Goal: Information Seeking & Learning: Compare options

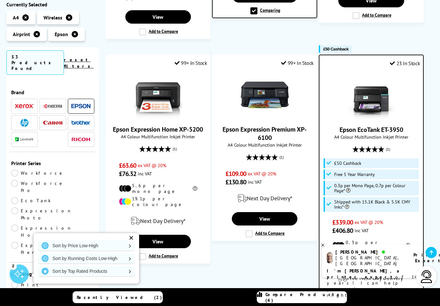
scroll to position [909, 0]
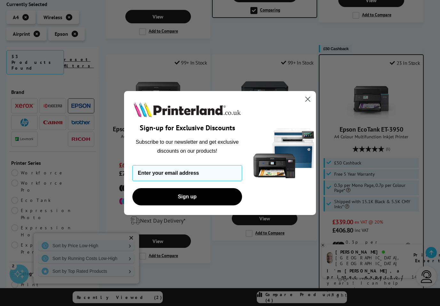
click at [308, 99] on icon "Close dialog" at bounding box center [308, 99] width 4 height 4
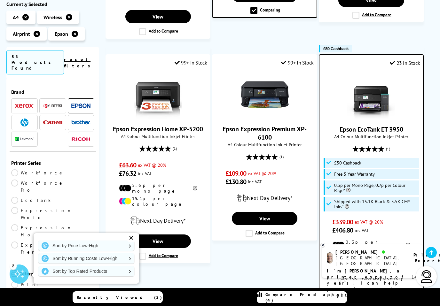
click at [328, 294] on link "Compare Products (4)" at bounding box center [302, 297] width 90 height 12
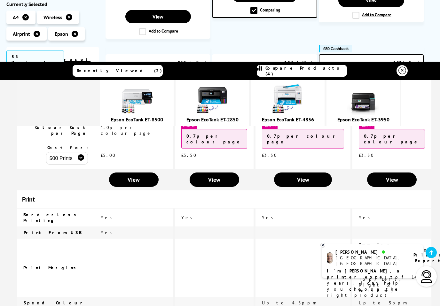
scroll to position [215, 0]
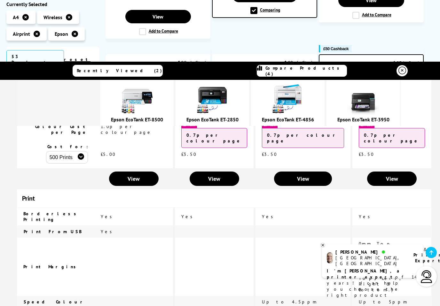
click at [388, 172] on link "View" at bounding box center [392, 179] width 50 height 14
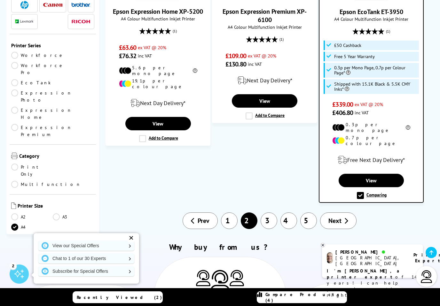
scroll to position [1029, 0]
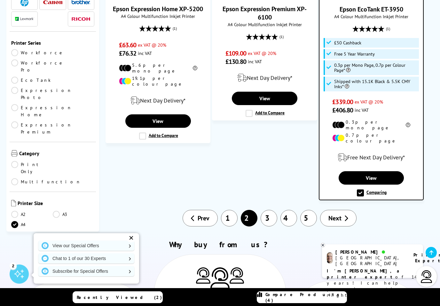
click at [336, 214] on span "Next" at bounding box center [334, 218] width 13 height 8
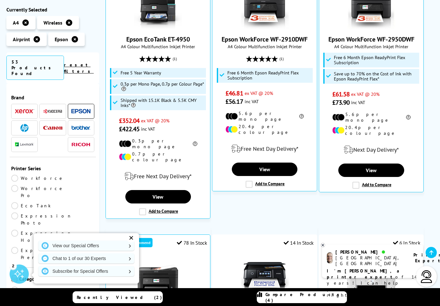
scroll to position [180, 0]
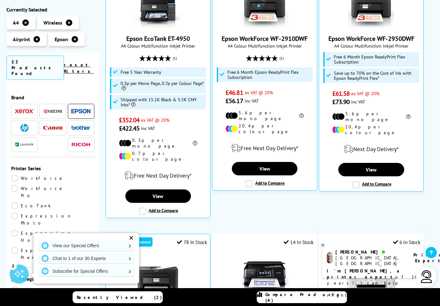
click at [144, 208] on label "Add to Compare" at bounding box center [158, 211] width 39 height 7
click at [0, 0] on input "Add to Compare" at bounding box center [0, 0] width 0 height 0
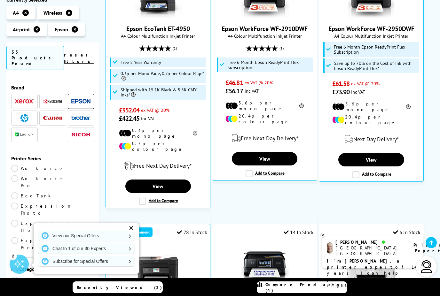
scroll to position [190, 0]
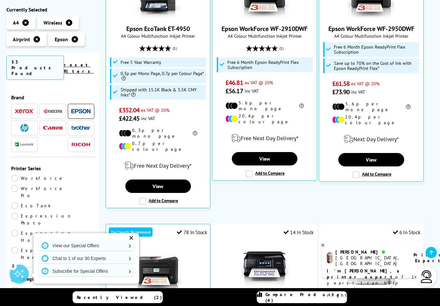
click at [305, 298] on span "Compare Products (4)" at bounding box center [305, 298] width 81 height 12
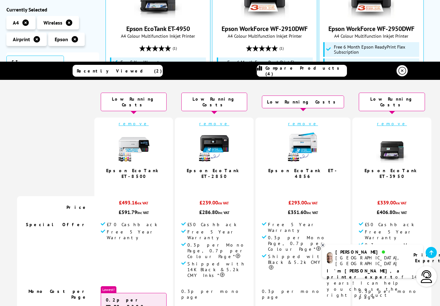
scroll to position [0, 0]
click at [150, 121] on td "remove Epson EcoTank ET-8500 5.0 / 5" at bounding box center [133, 157] width 79 height 79
click at [149, 121] on link "remove" at bounding box center [134, 124] width 30 height 6
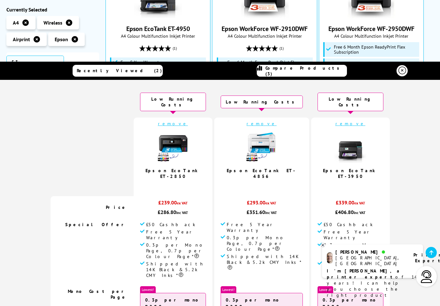
click at [222, 50] on div "(1)" at bounding box center [264, 48] width 98 height 12
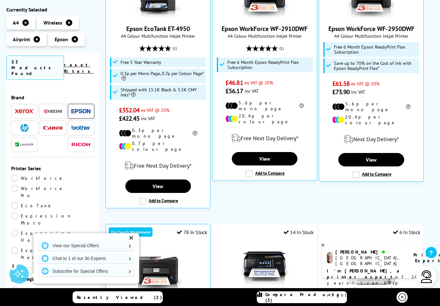
click at [158, 198] on label "Add to Compare" at bounding box center [158, 201] width 39 height 7
click at [0, 0] on input "Add to Compare" at bounding box center [0, 0] width 0 height 0
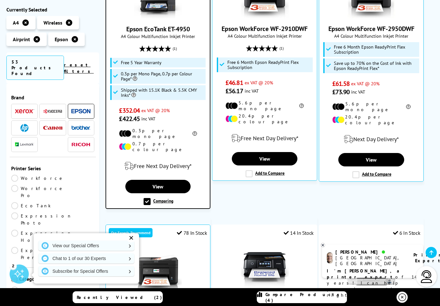
click at [318, 295] on span "Compare Products (4)" at bounding box center [305, 298] width 81 height 12
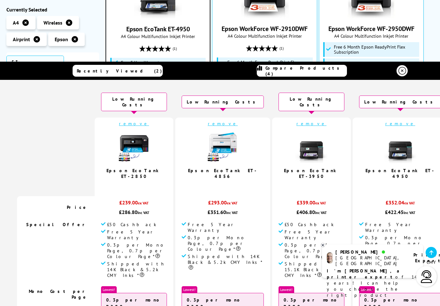
click at [149, 121] on link "remove" at bounding box center [134, 124] width 30 height 6
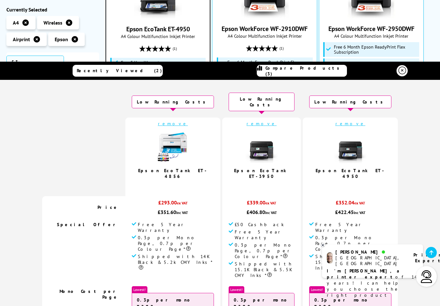
click at [230, 48] on div "(1)" at bounding box center [264, 48] width 98 height 12
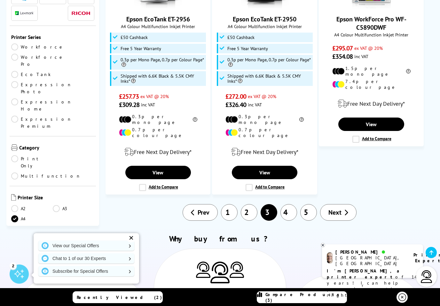
scroll to position [990, 0]
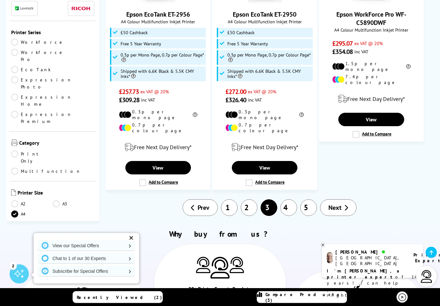
click at [231, 200] on link "1" at bounding box center [229, 208] width 17 height 17
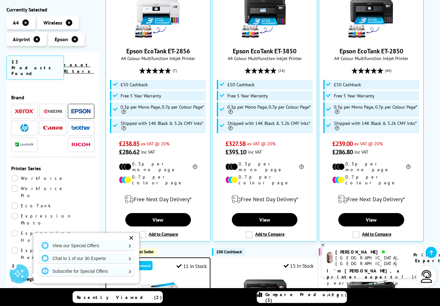
scroll to position [203, 0]
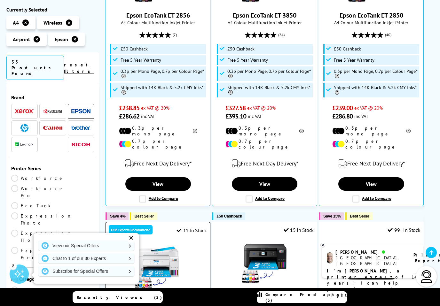
click at [253, 196] on label "Add to Compare" at bounding box center [264, 199] width 39 height 7
click at [0, 0] on input "Add to Compare" at bounding box center [0, 0] width 0 height 0
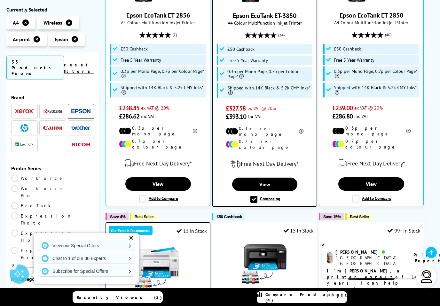
click at [313, 303] on link "Compare Products (4)" at bounding box center [302, 297] width 90 height 12
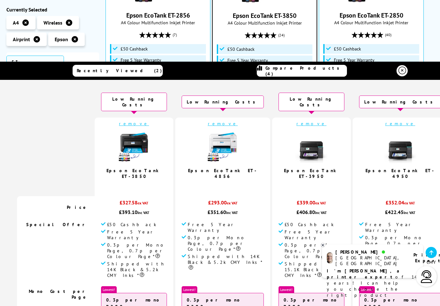
scroll to position [0, 0]
click at [402, 74] on icon at bounding box center [402, 71] width 8 height 8
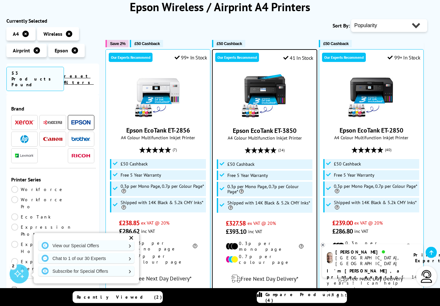
scroll to position [88, 0]
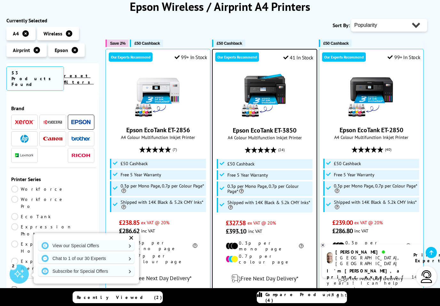
click at [343, 300] on div "Recently Viewed (2) Compare Products (4)" at bounding box center [220, 297] width 384 height 18
click at [312, 303] on span "Compare Products (4)" at bounding box center [305, 298] width 81 height 12
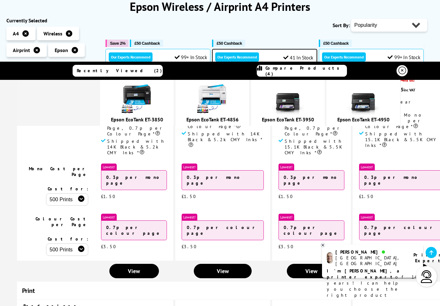
scroll to position [122, 0]
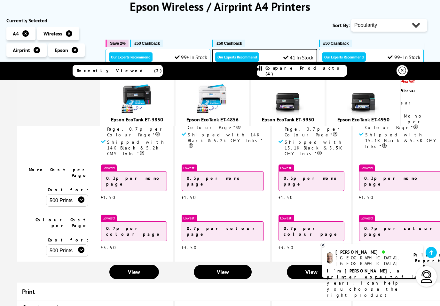
click at [394, 268] on span "View" at bounding box center [400, 271] width 12 height 7
